Goal: Information Seeking & Learning: Learn about a topic

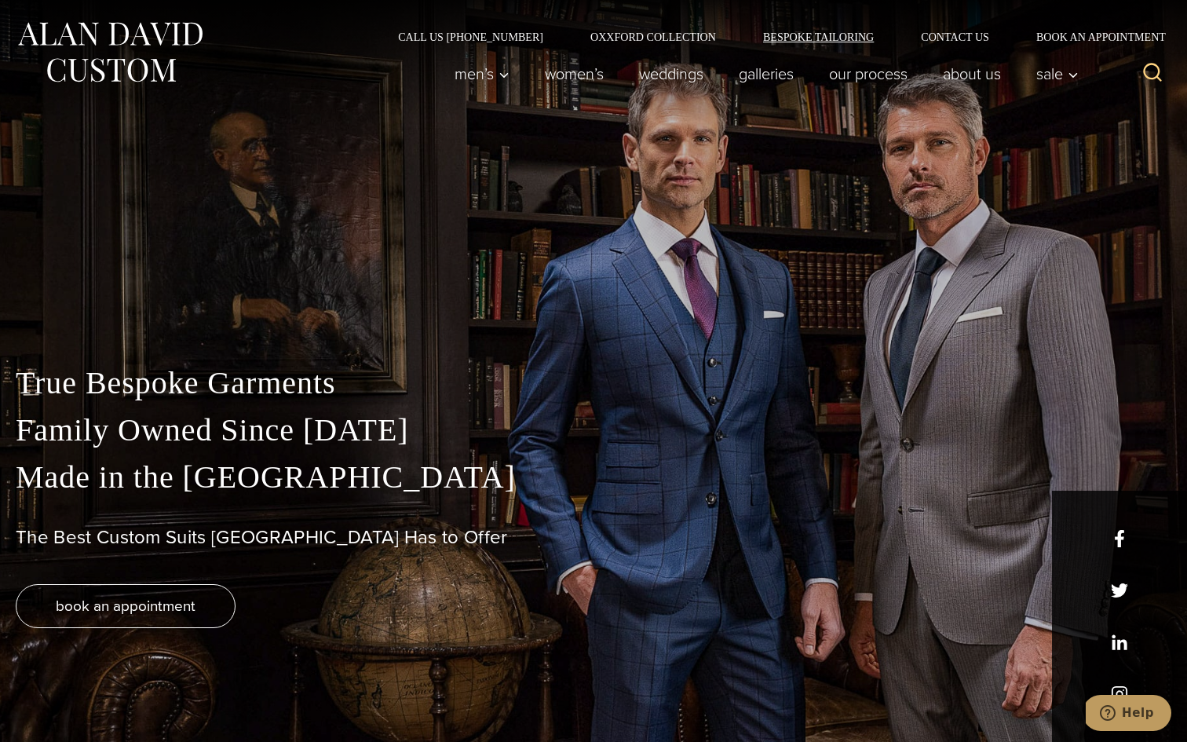
click at [791, 33] on link "Bespoke Tailoring" at bounding box center [818, 36] width 158 height 11
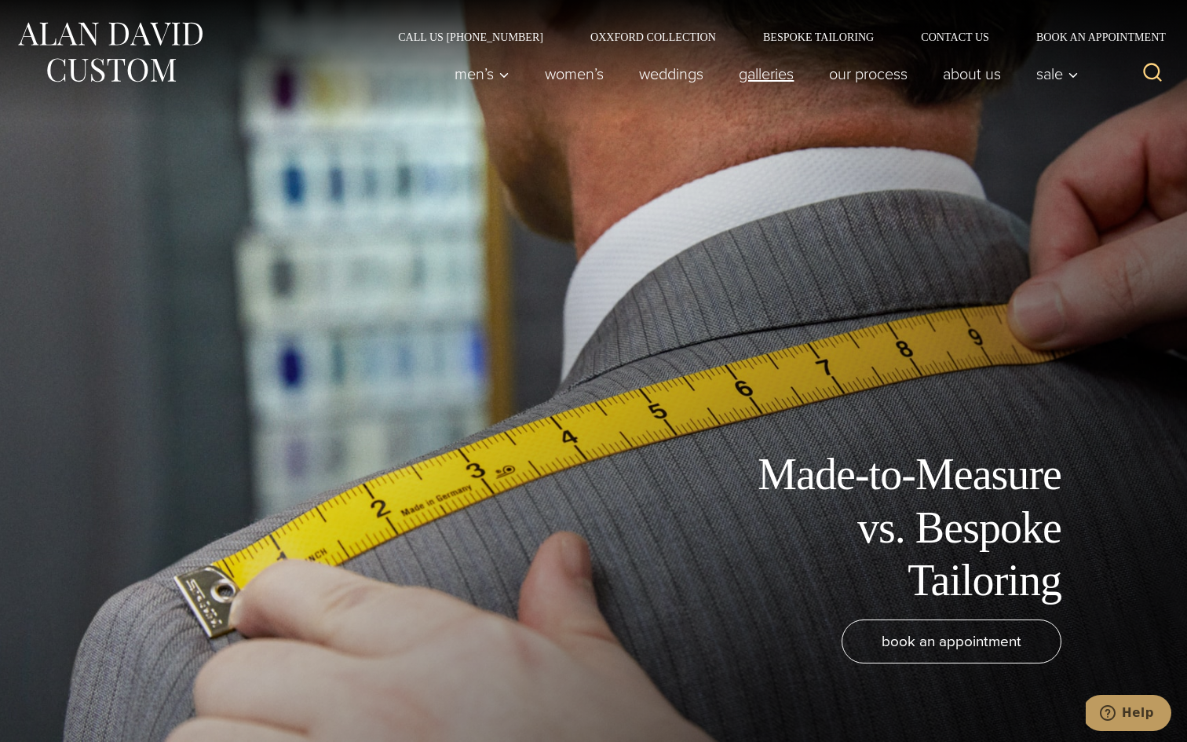
click at [769, 81] on link "Galleries" at bounding box center [766, 73] width 90 height 31
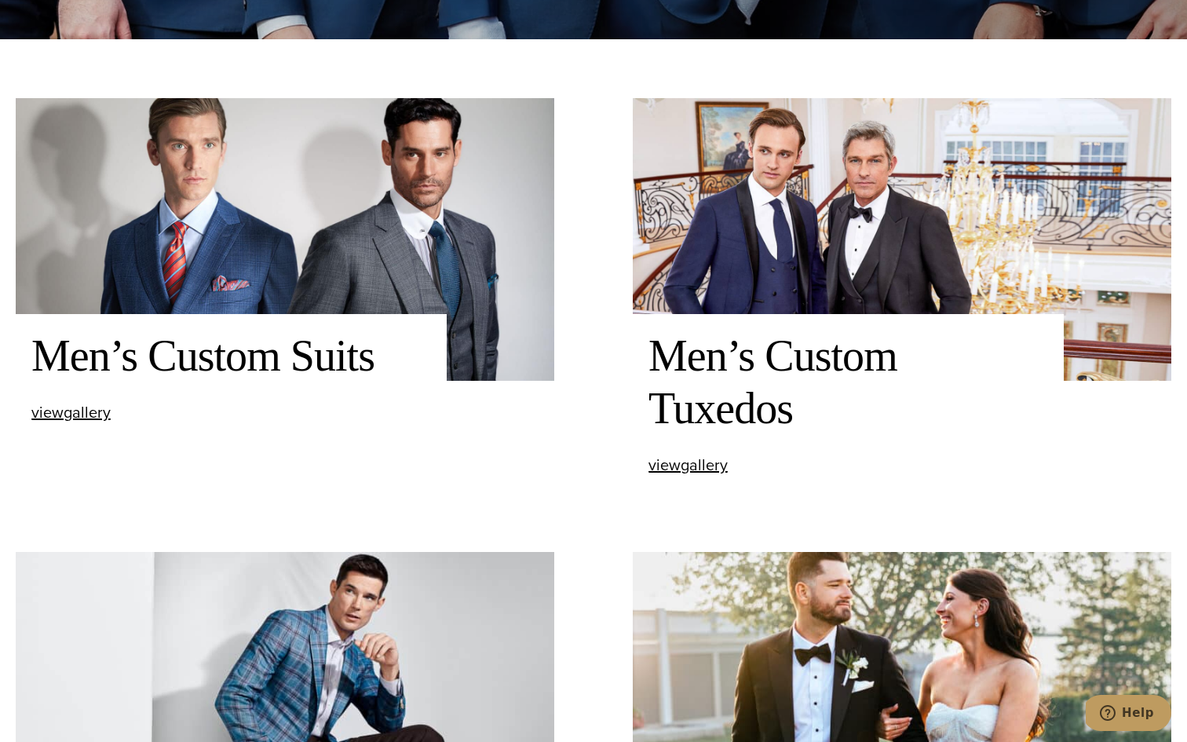
scroll to position [1021, 0]
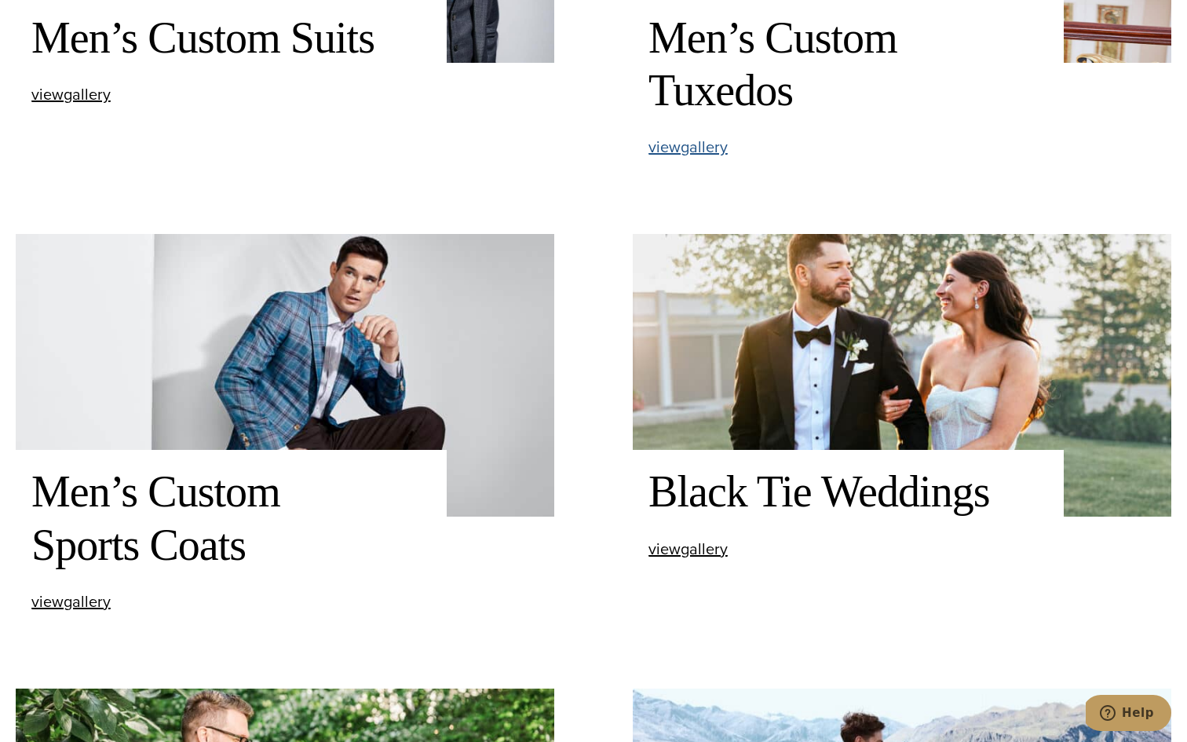
click at [701, 145] on span "view Men’s Custom Tuxedos gallery" at bounding box center [687, 147] width 79 height 24
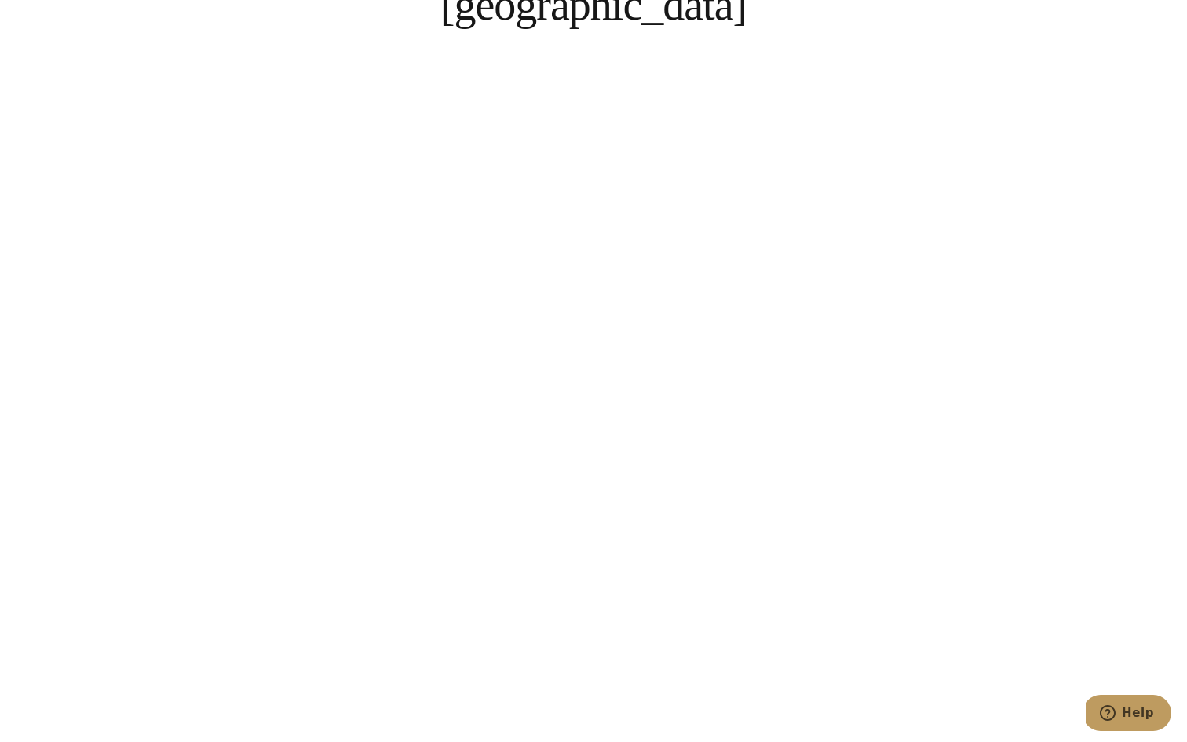
scroll to position [5843, 0]
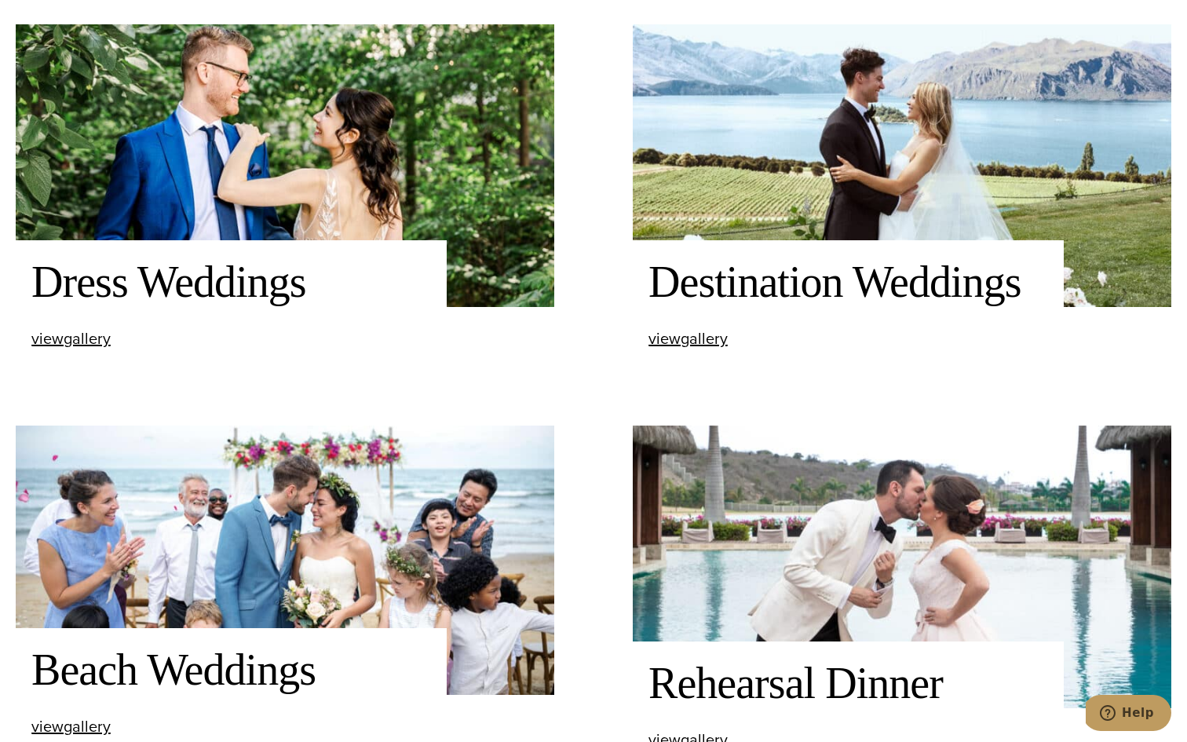
scroll to position [1682, 0]
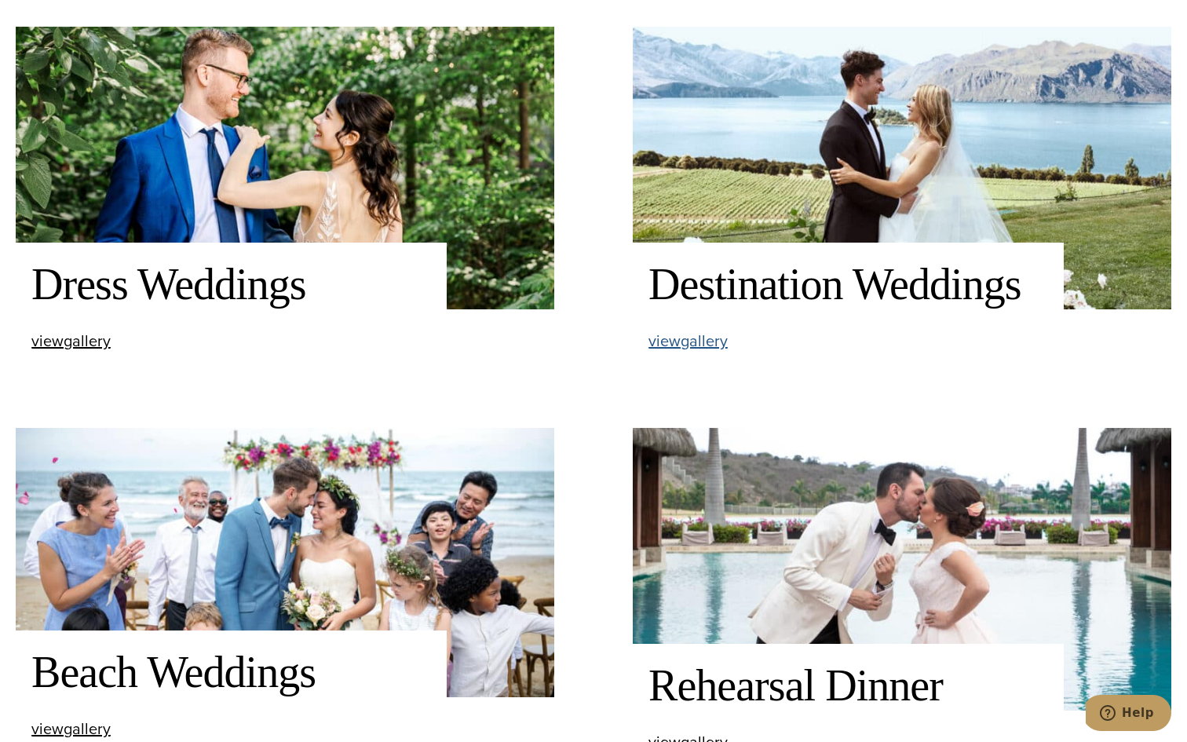
click at [713, 338] on span "view Destination Weddings gallery" at bounding box center [687, 341] width 79 height 24
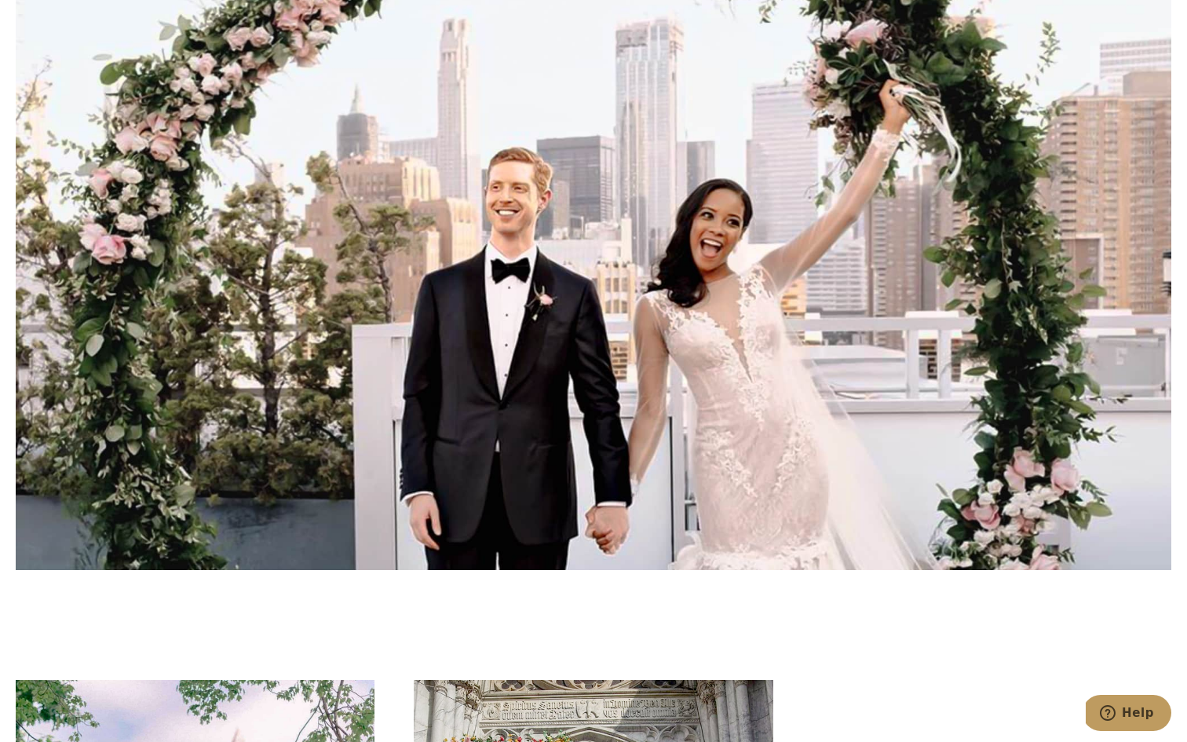
scroll to position [4500, 0]
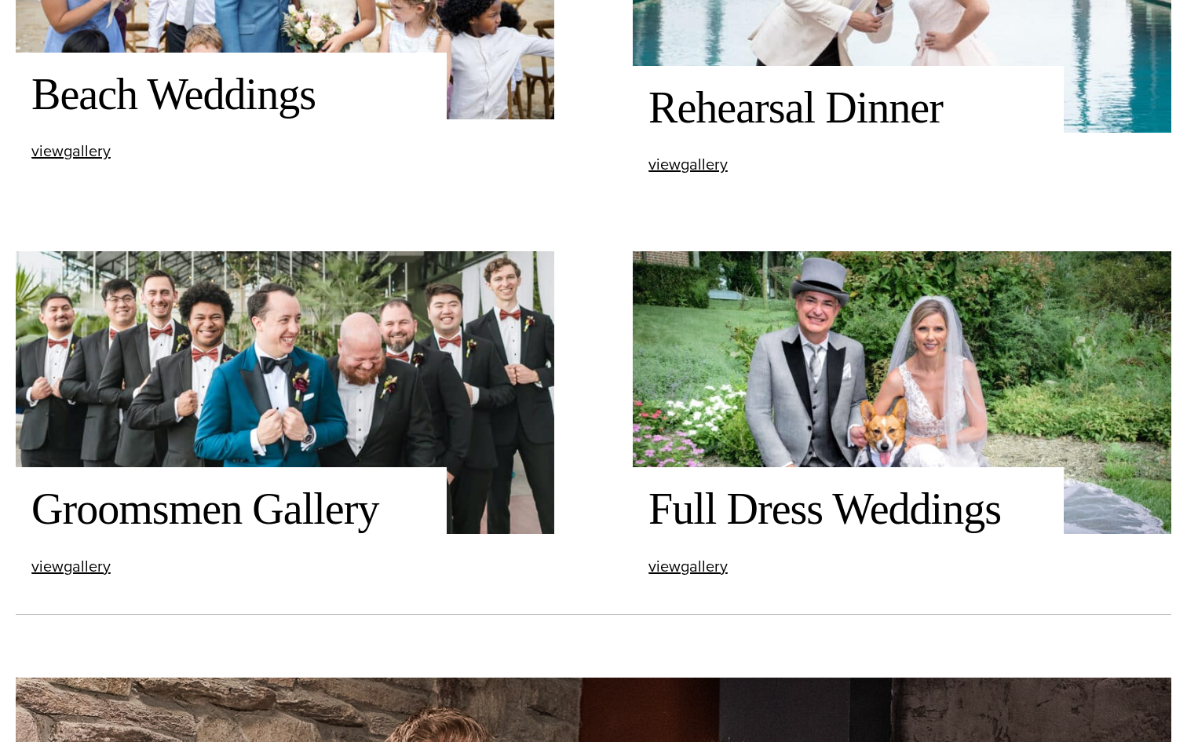
scroll to position [2456, 0]
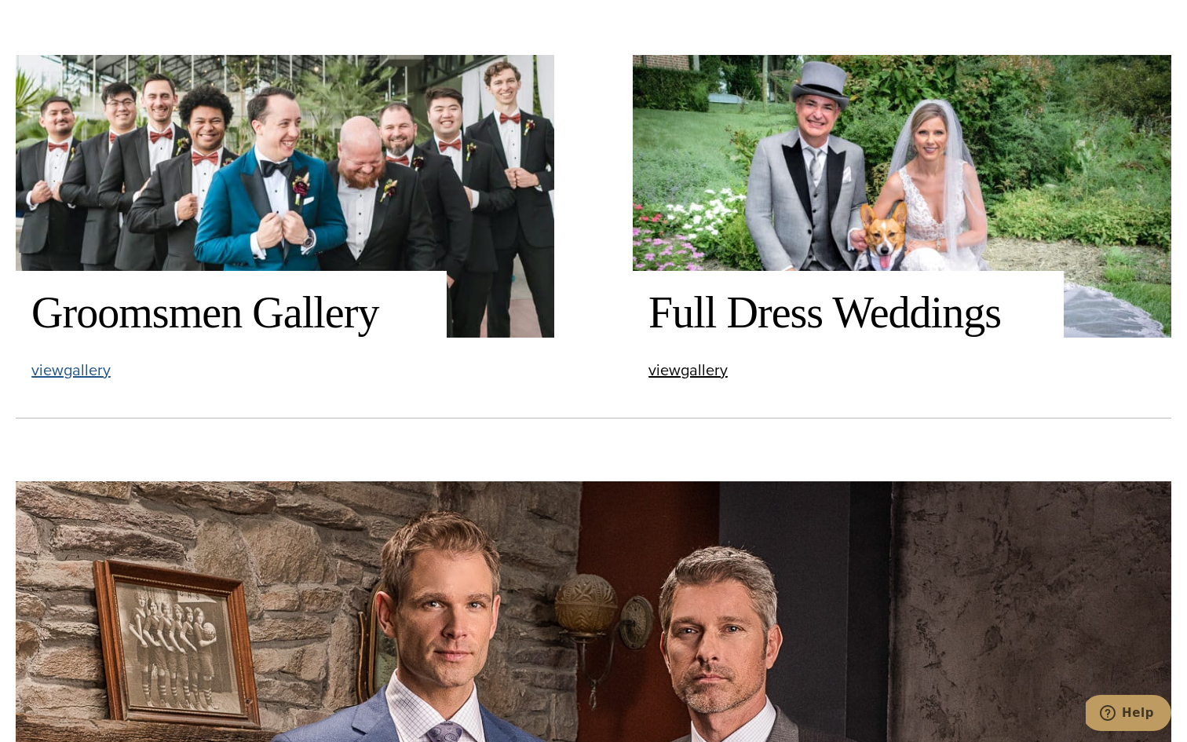
click at [60, 369] on span "view Groomsmen Gallery gallery" at bounding box center [70, 370] width 79 height 24
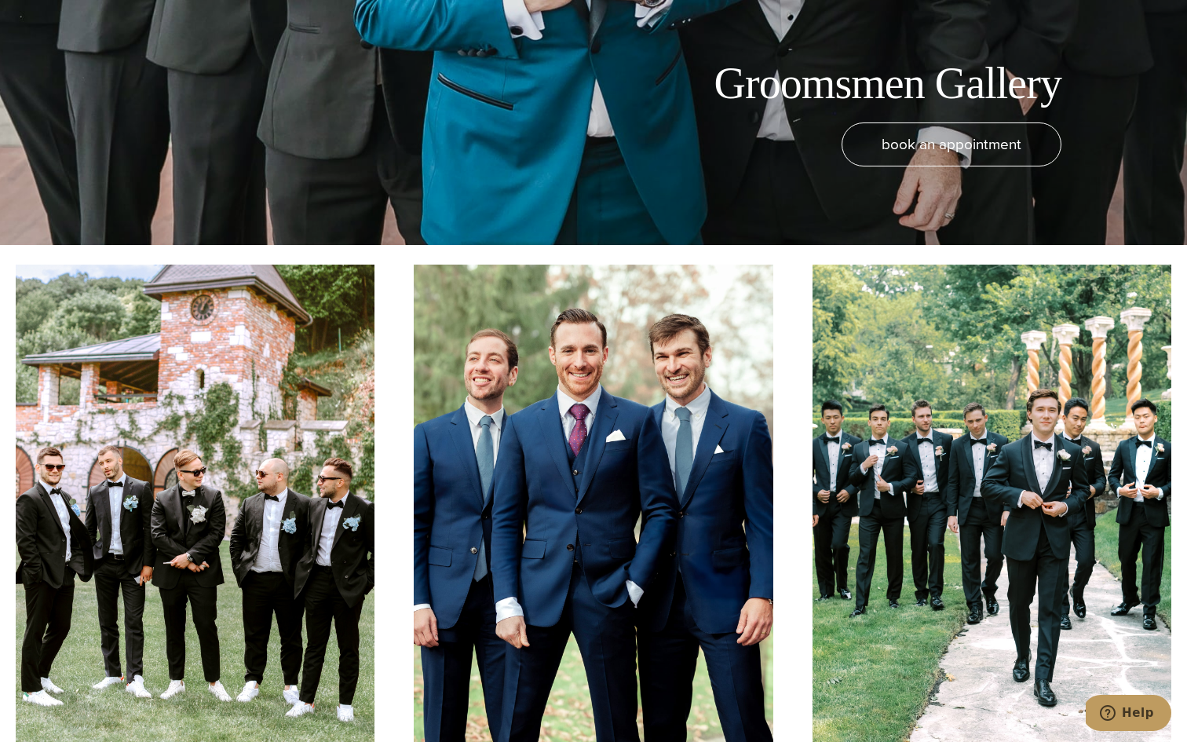
scroll to position [822, 0]
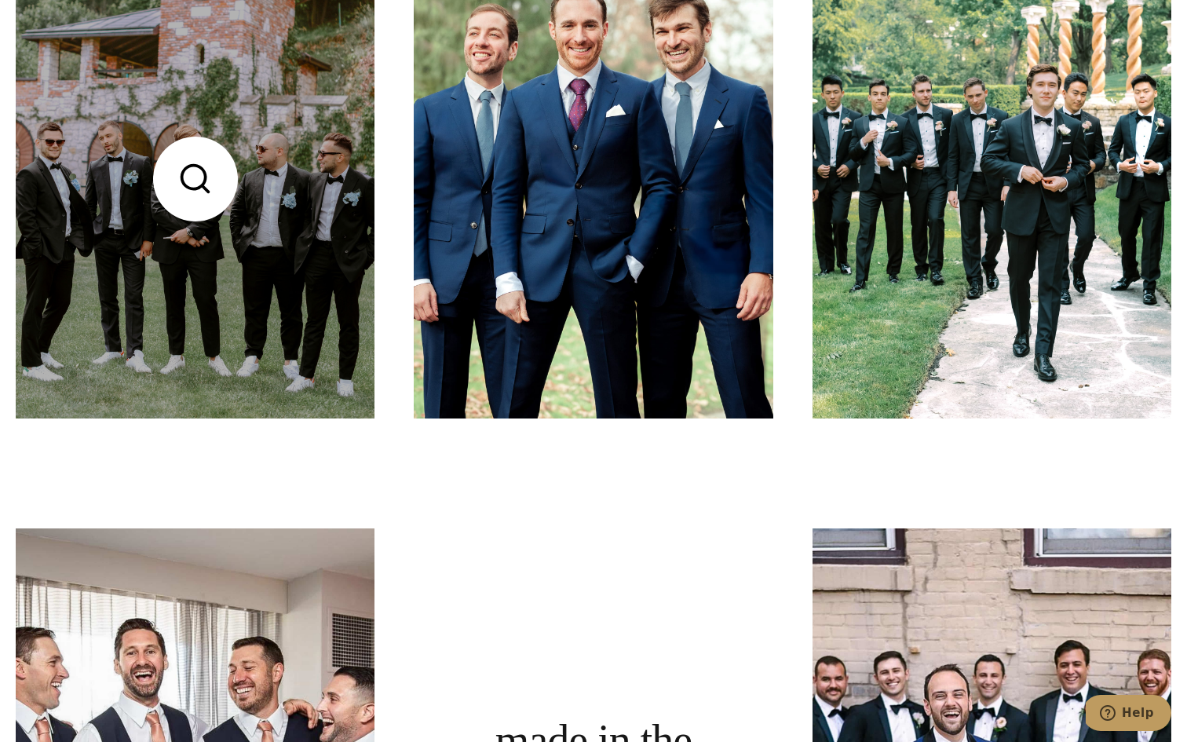
drag, startPoint x: 0, startPoint y: 0, endPoint x: 60, endPoint y: 325, distance: 330.4
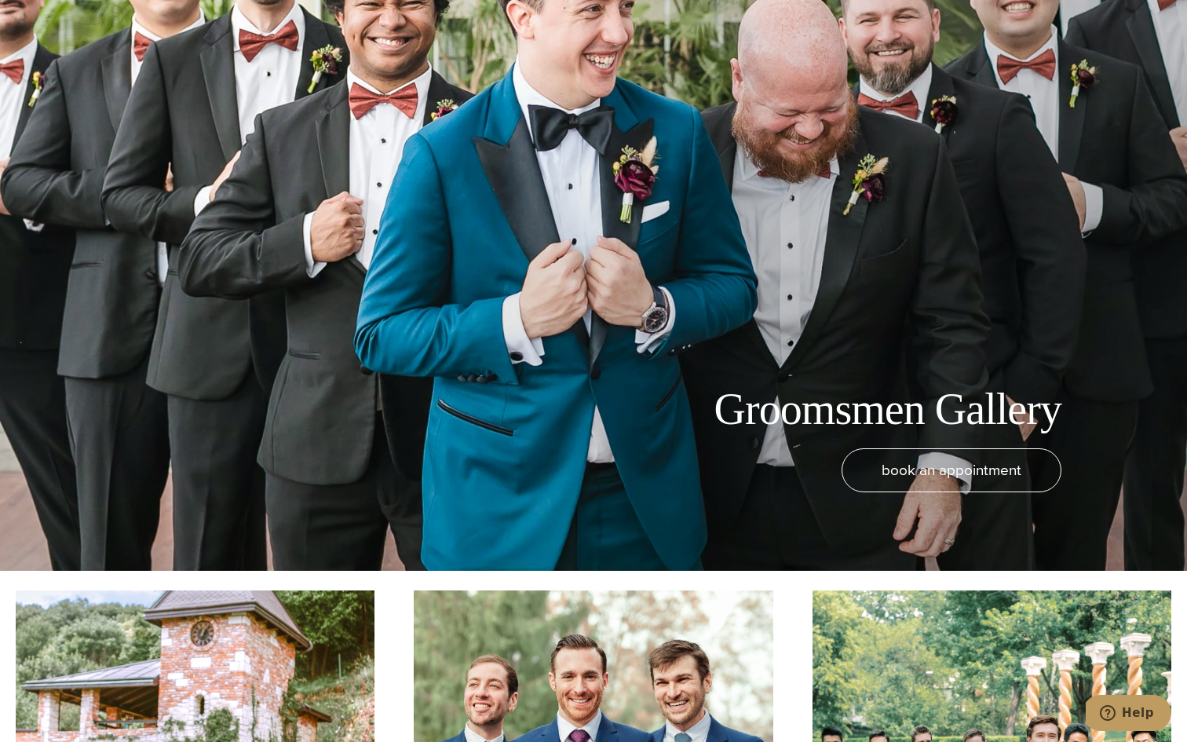
scroll to position [0, 0]
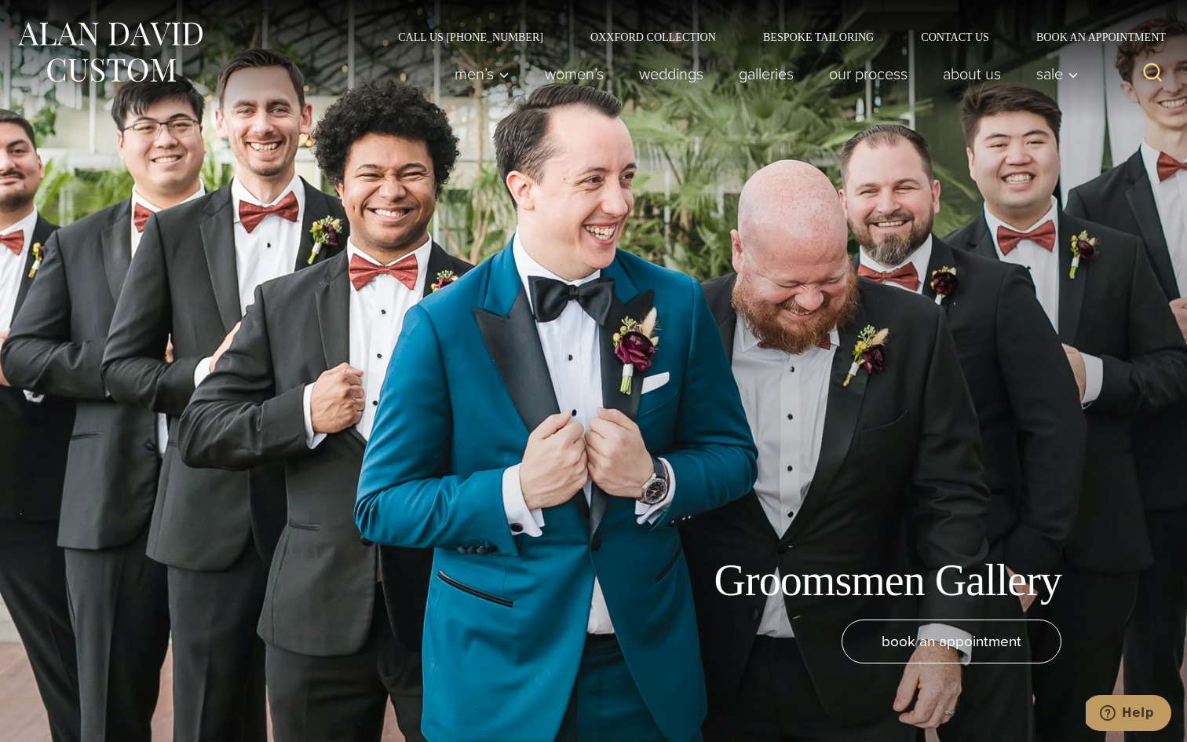
click at [323, 376] on div "Groomsmen Gallery book an appointment" at bounding box center [593, 371] width 1187 height 742
